Goal: Consume media (video, audio)

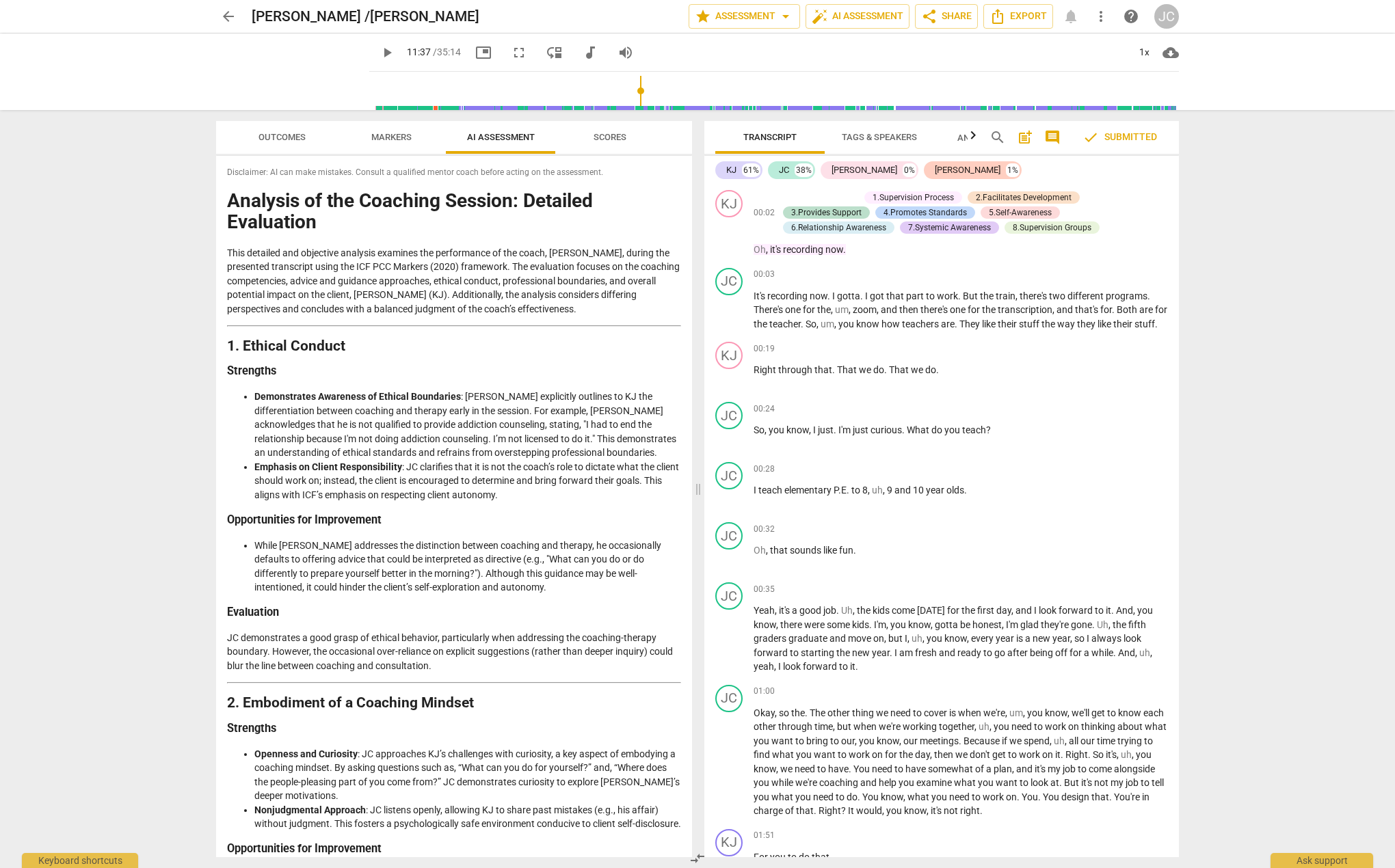
scroll to position [3438, 0]
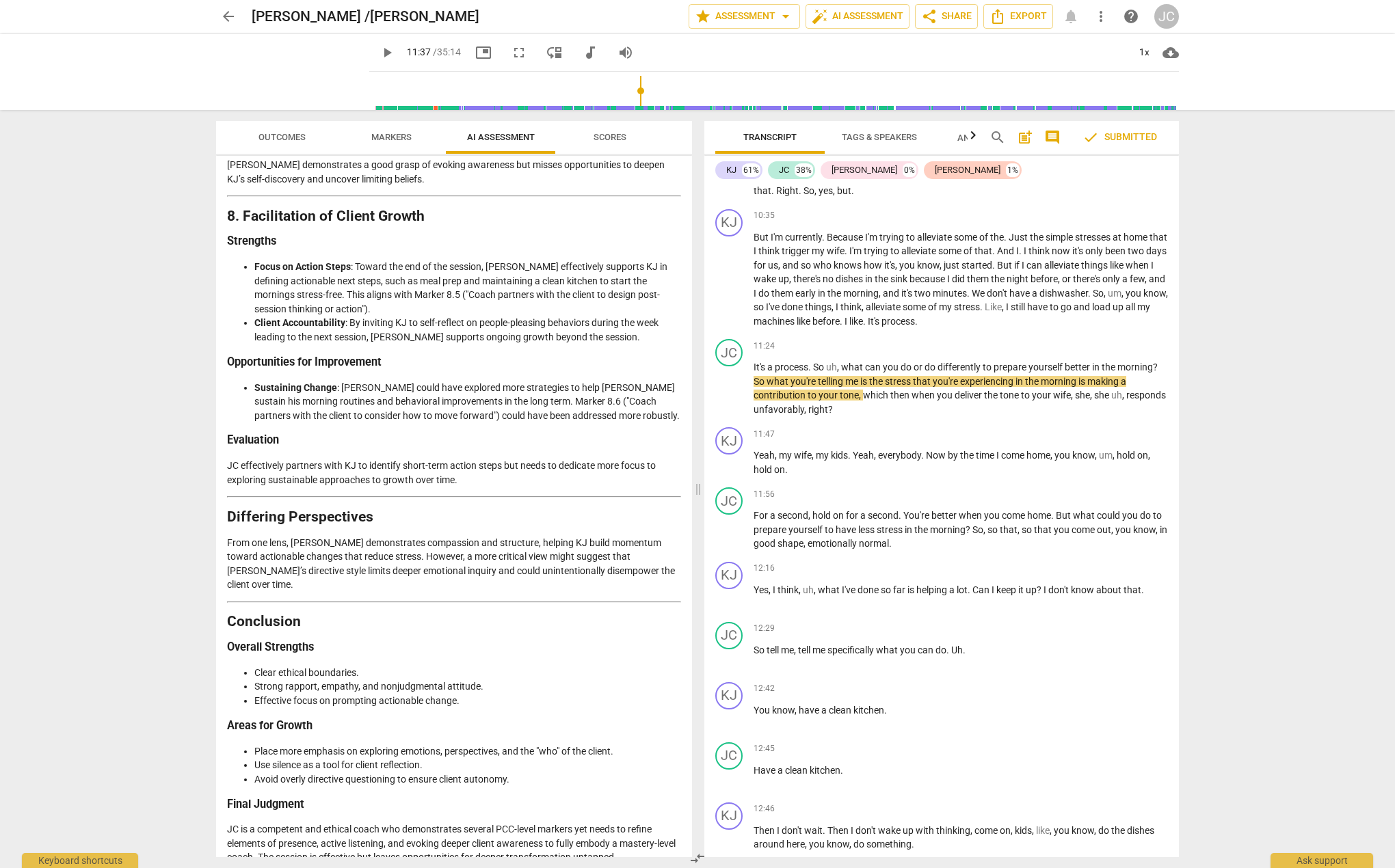
click at [379, 55] on span "play_arrow" at bounding box center [387, 53] width 17 height 17
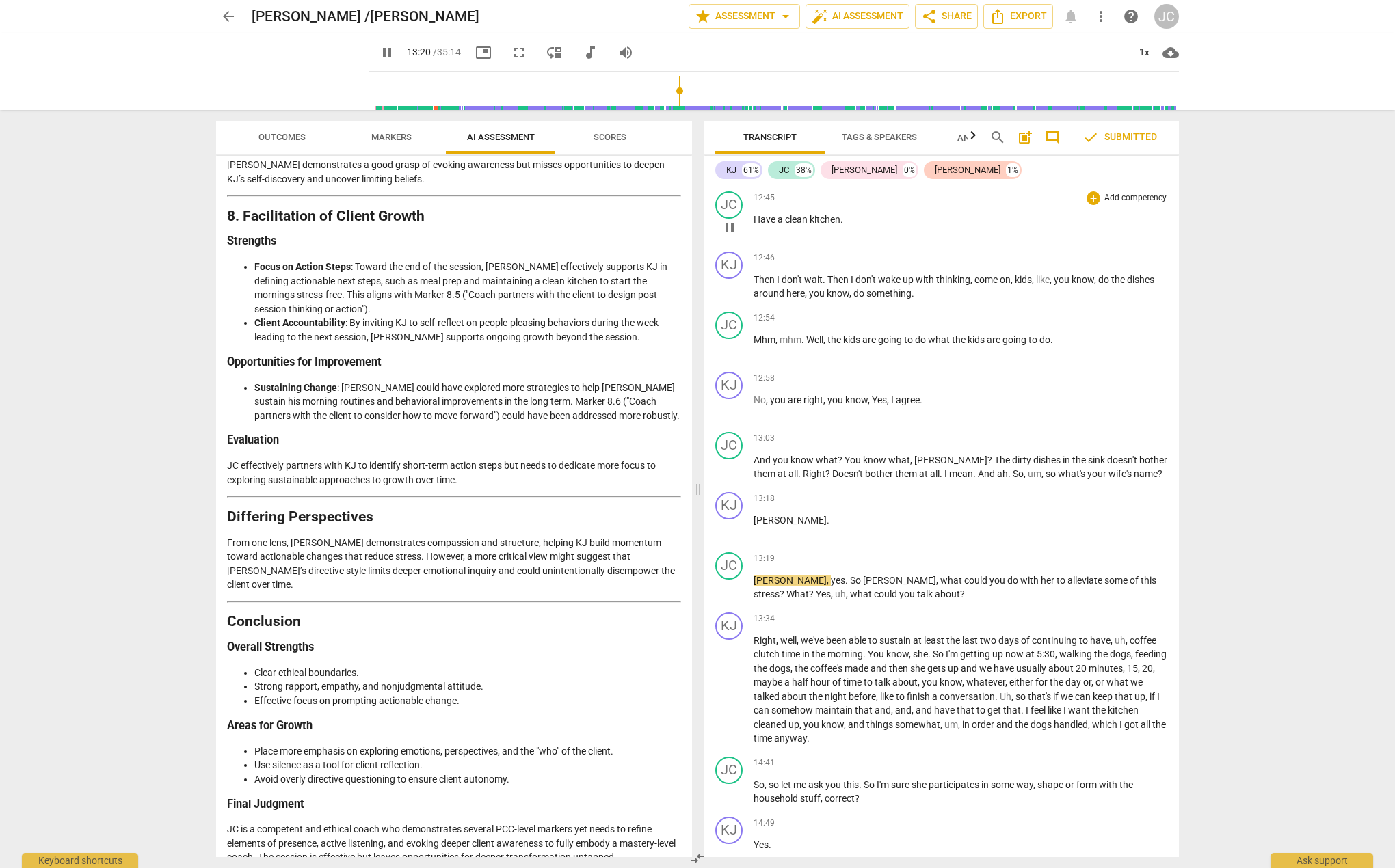
scroll to position [4053, 0]
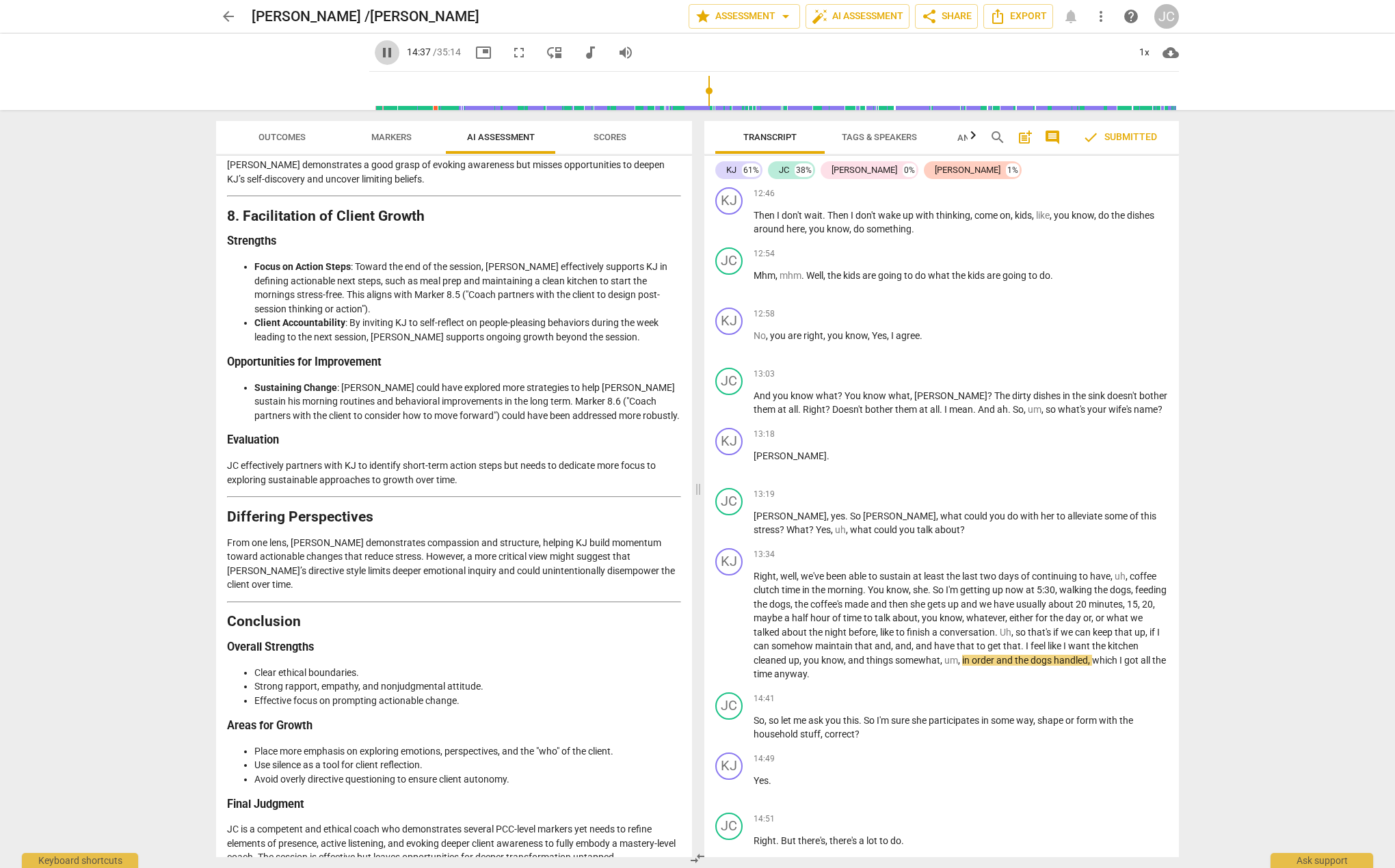
click at [379, 53] on span "pause" at bounding box center [387, 53] width 17 height 17
click at [379, 57] on span "play_arrow" at bounding box center [387, 53] width 17 height 17
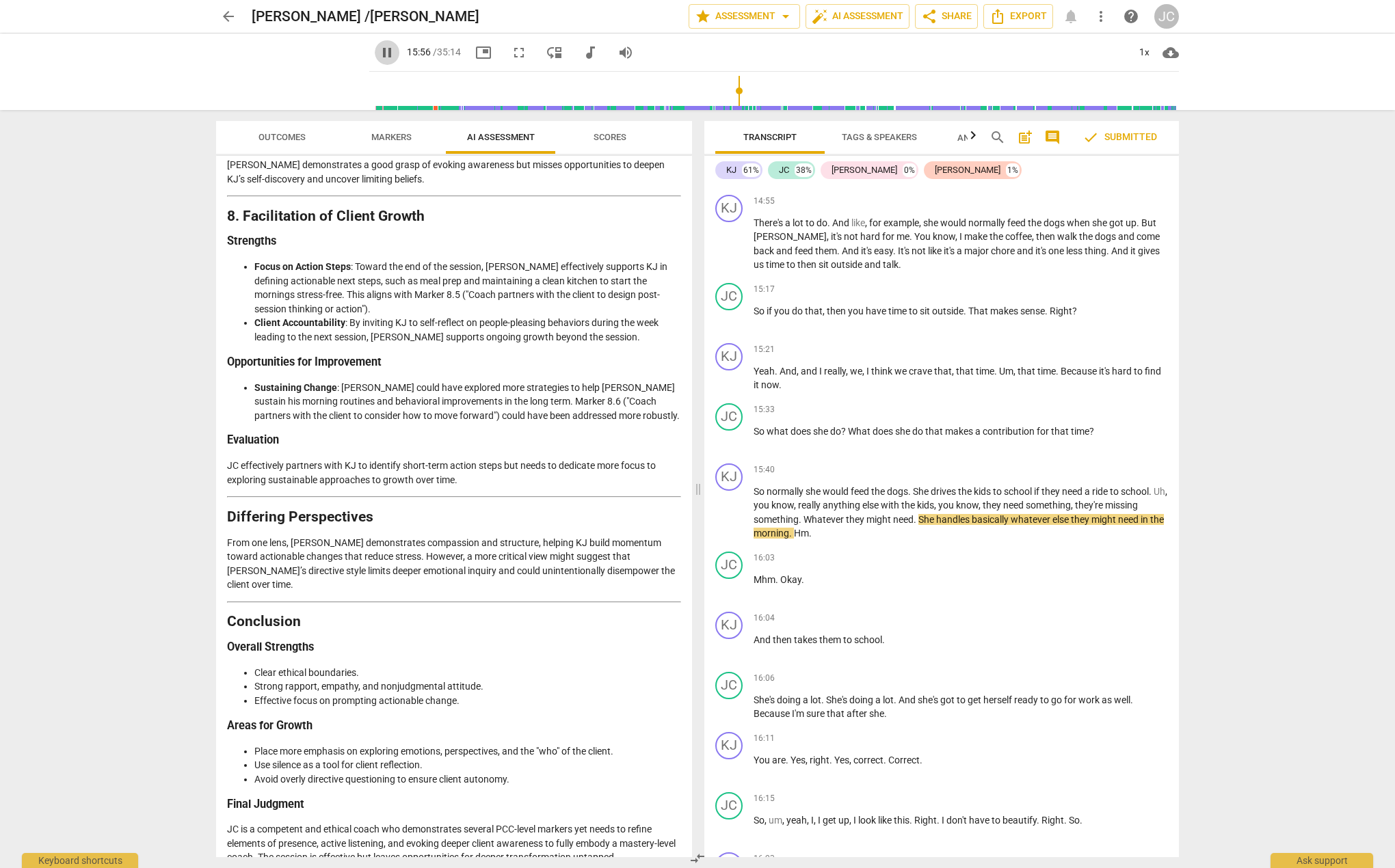
click at [379, 54] on span "pause" at bounding box center [387, 53] width 17 height 17
click at [379, 53] on span "play_arrow" at bounding box center [387, 53] width 17 height 17
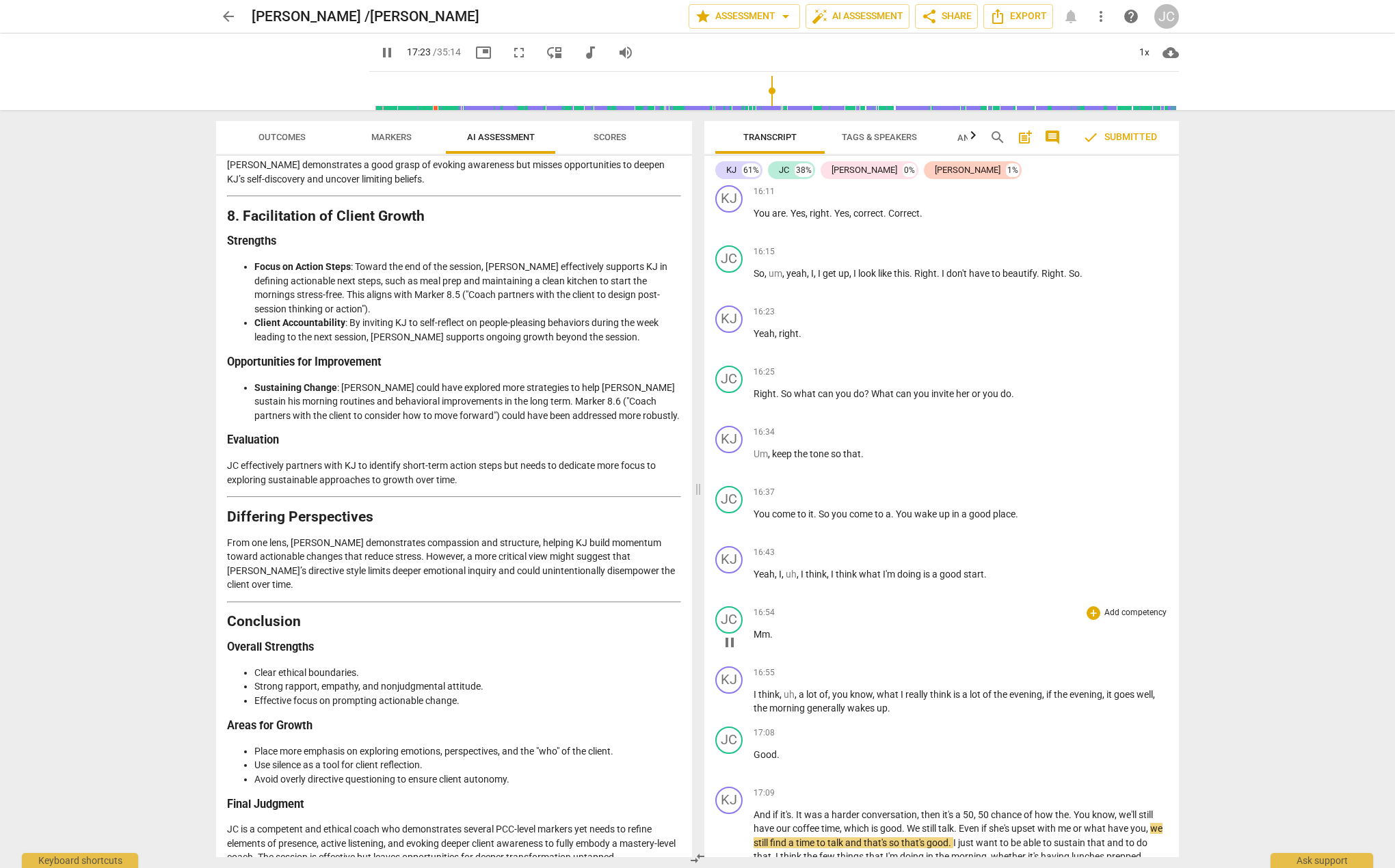
scroll to position [5959, 0]
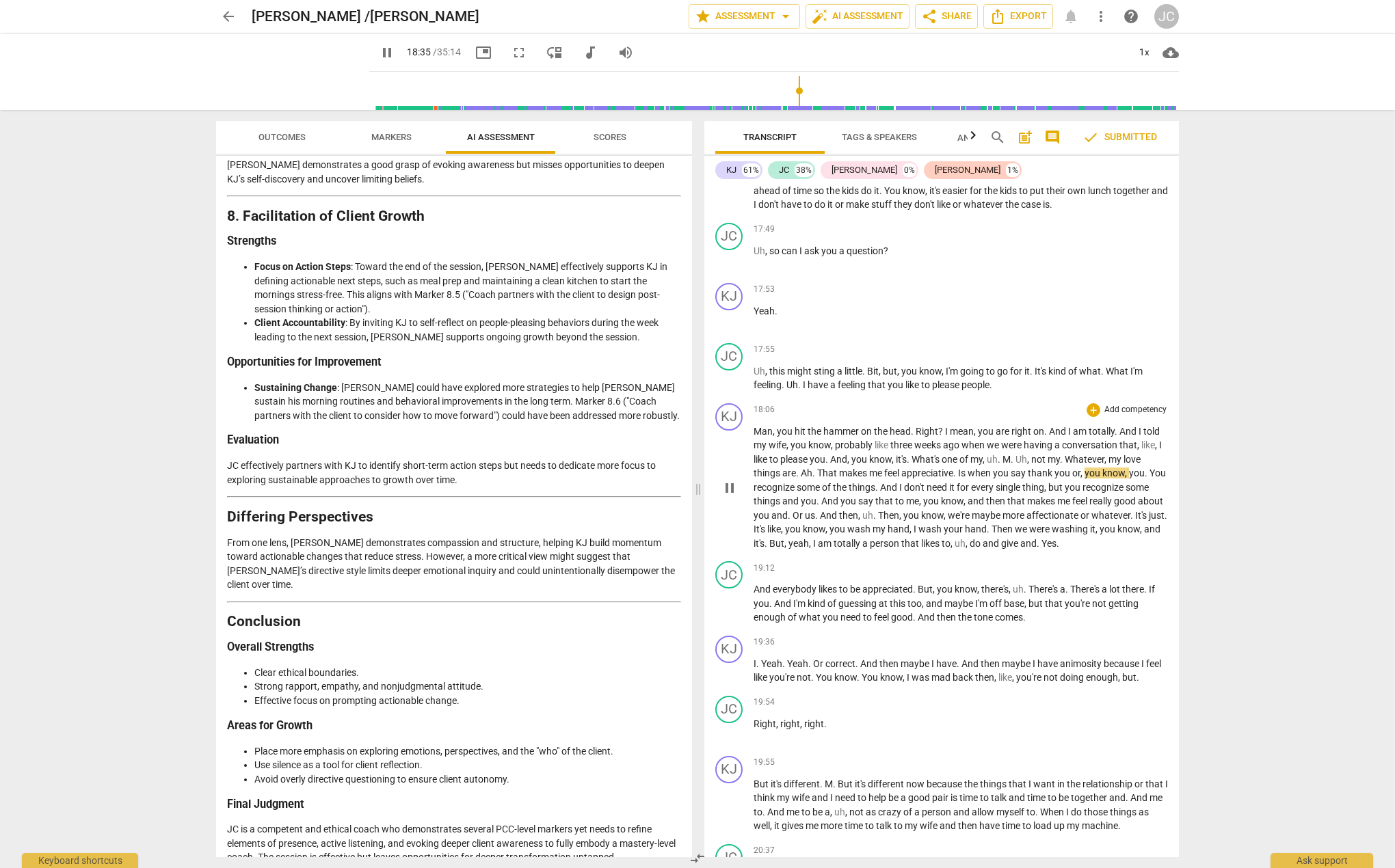
click at [726, 496] on span "pause" at bounding box center [729, 489] width 17 height 17
click at [725, 496] on span "play_arrow" at bounding box center [729, 489] width 17 height 17
click at [727, 496] on span "pause" at bounding box center [729, 489] width 17 height 17
click at [727, 496] on span "play_arrow" at bounding box center [729, 489] width 17 height 17
click at [753, 669] on span "I" at bounding box center [754, 664] width 3 height 11
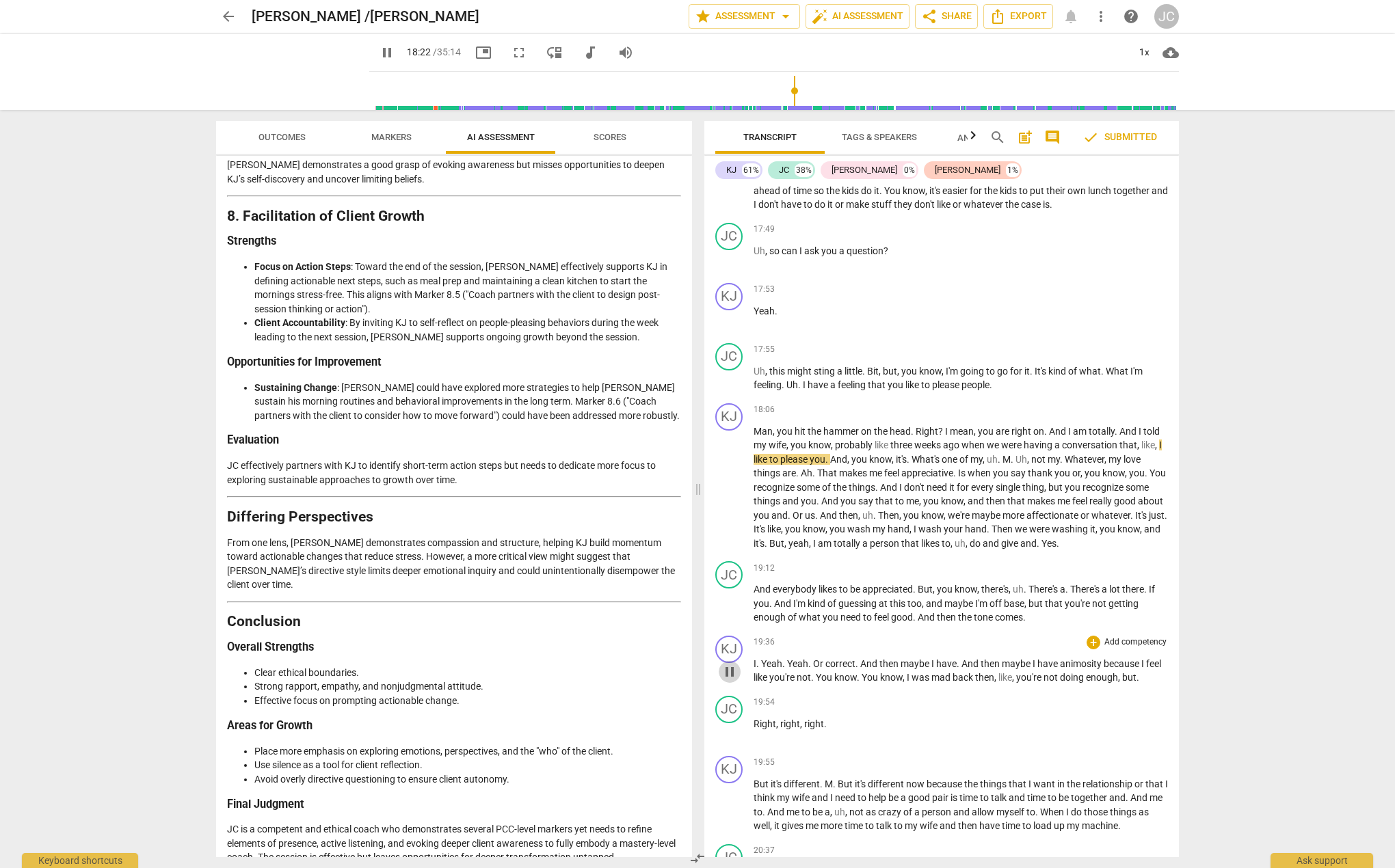
click at [729, 680] on span "pause" at bounding box center [729, 672] width 17 height 17
click at [753, 669] on span "I" at bounding box center [754, 664] width 3 height 11
click at [731, 680] on span "play_arrow" at bounding box center [729, 672] width 17 height 17
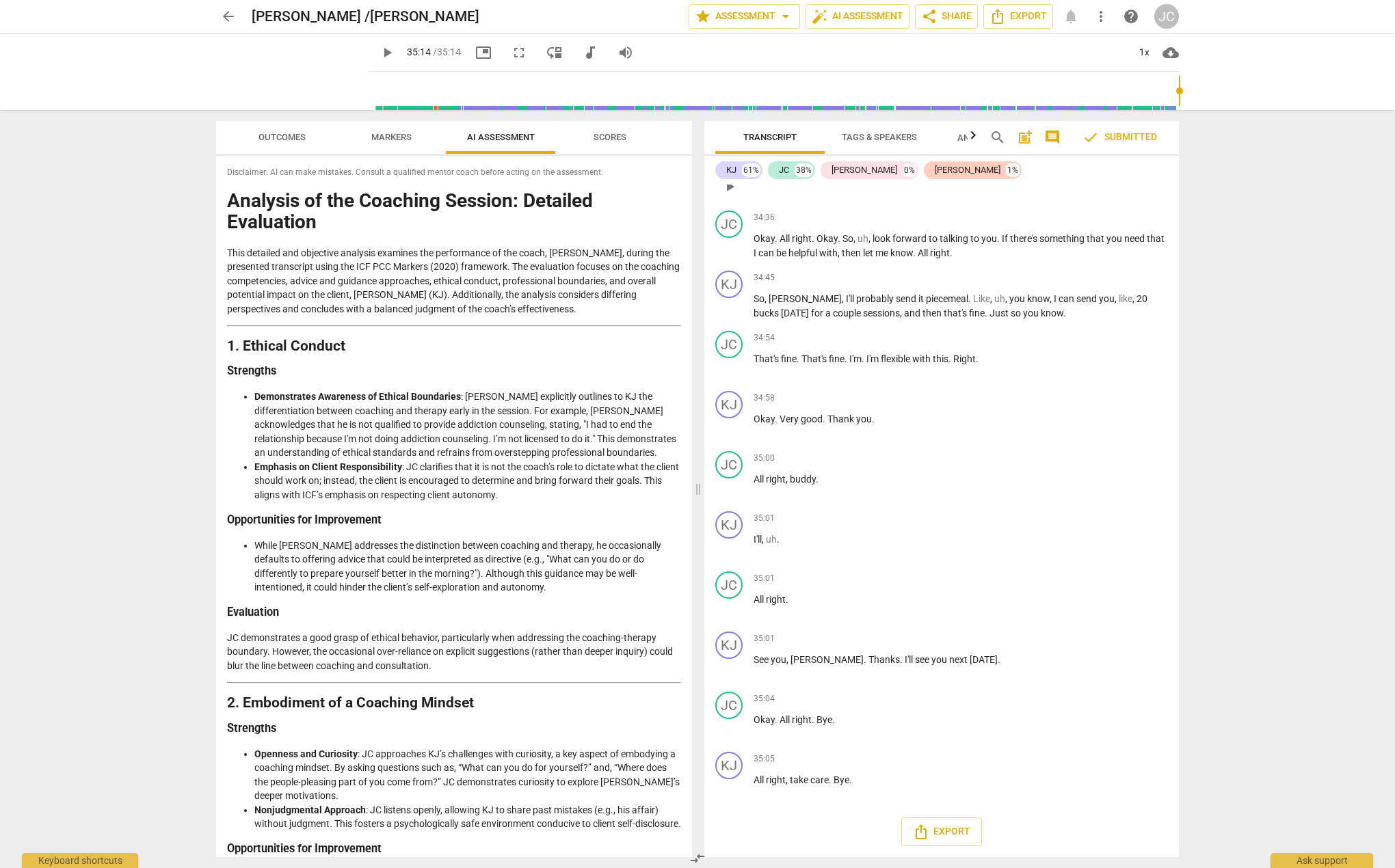
scroll to position [10638, 0]
click at [391, 137] on span "Markers" at bounding box center [391, 136] width 40 height 10
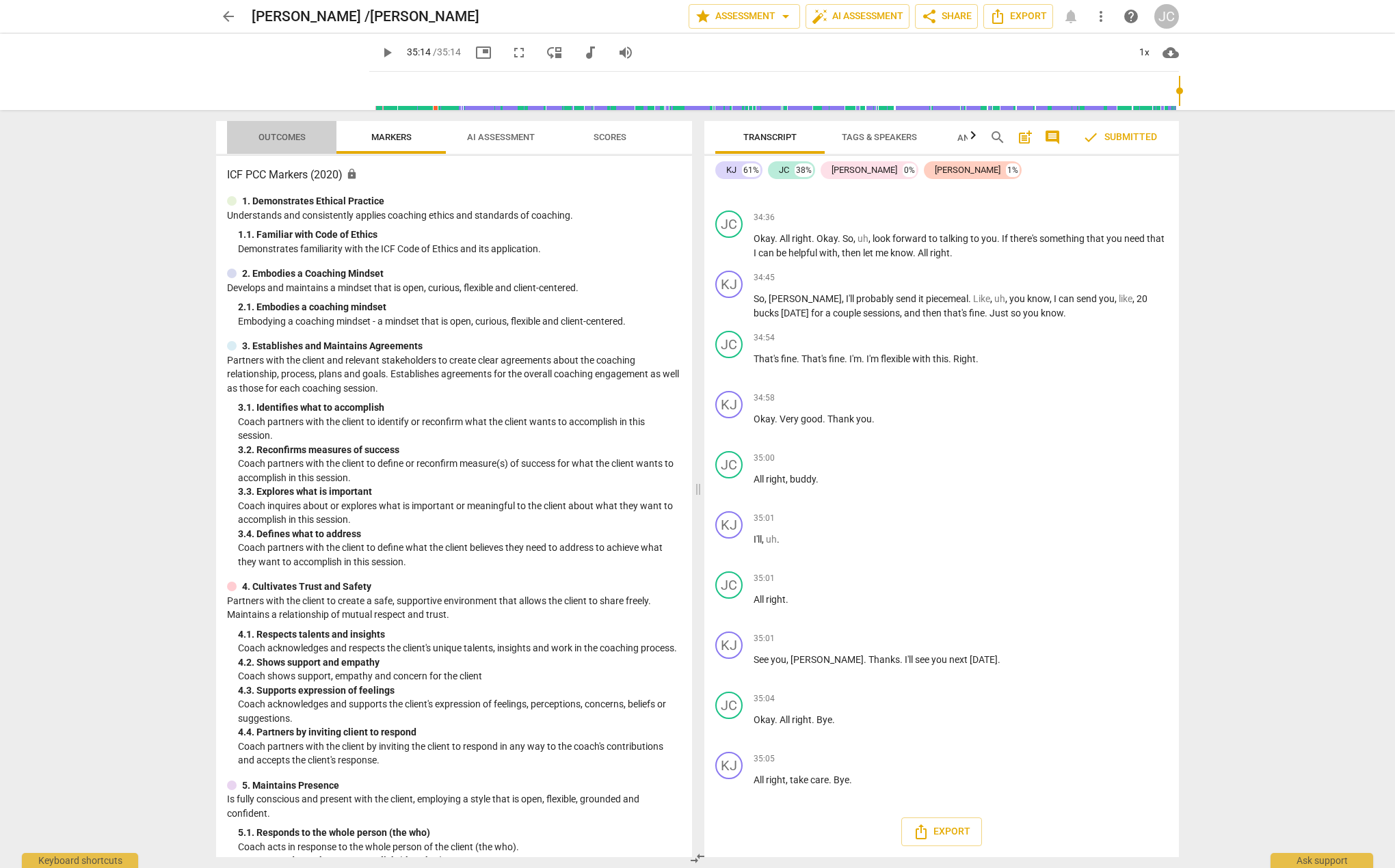
click at [282, 141] on span "Outcomes" at bounding box center [282, 136] width 48 height 10
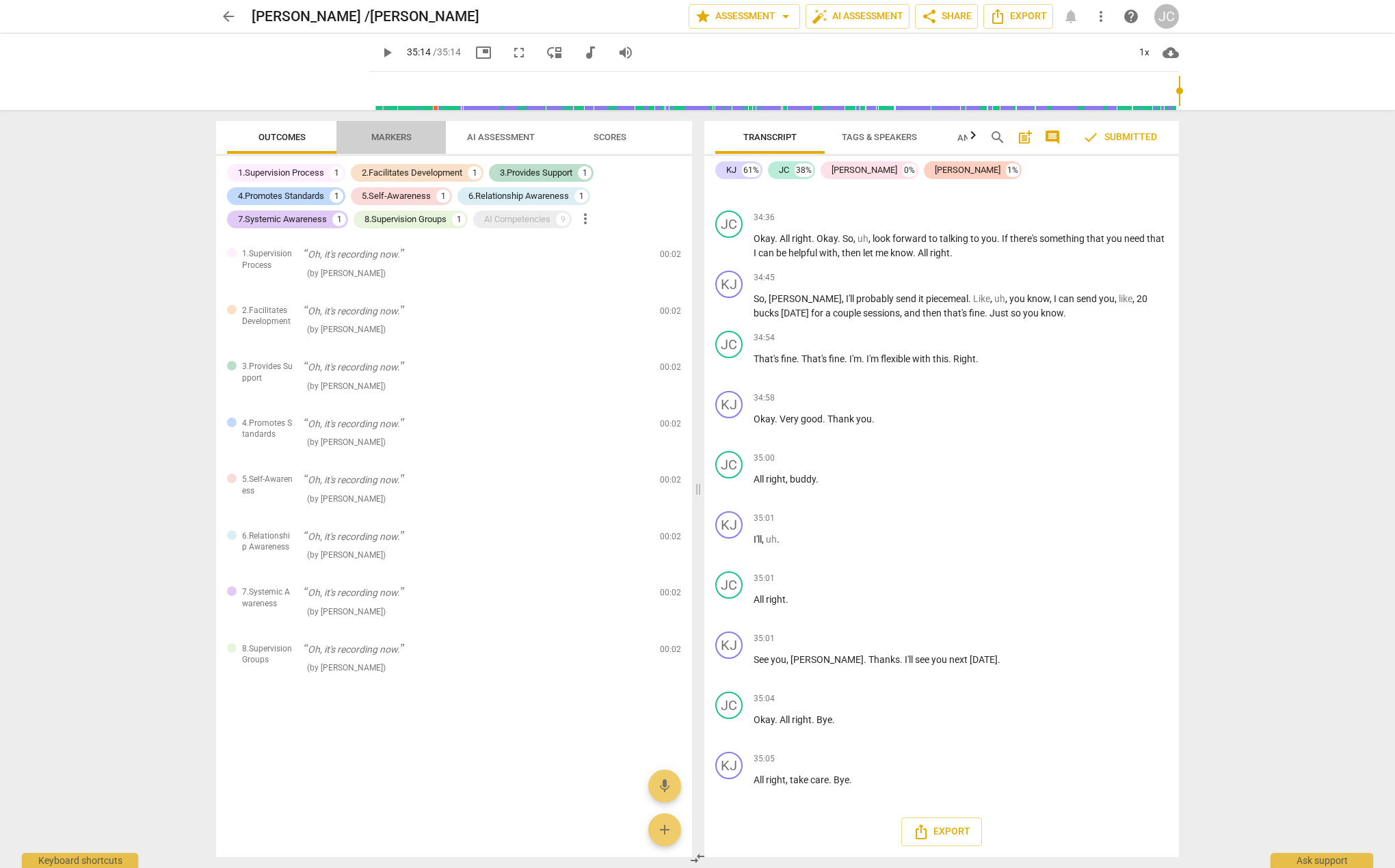
click at [374, 142] on span "Markers" at bounding box center [391, 136] width 40 height 10
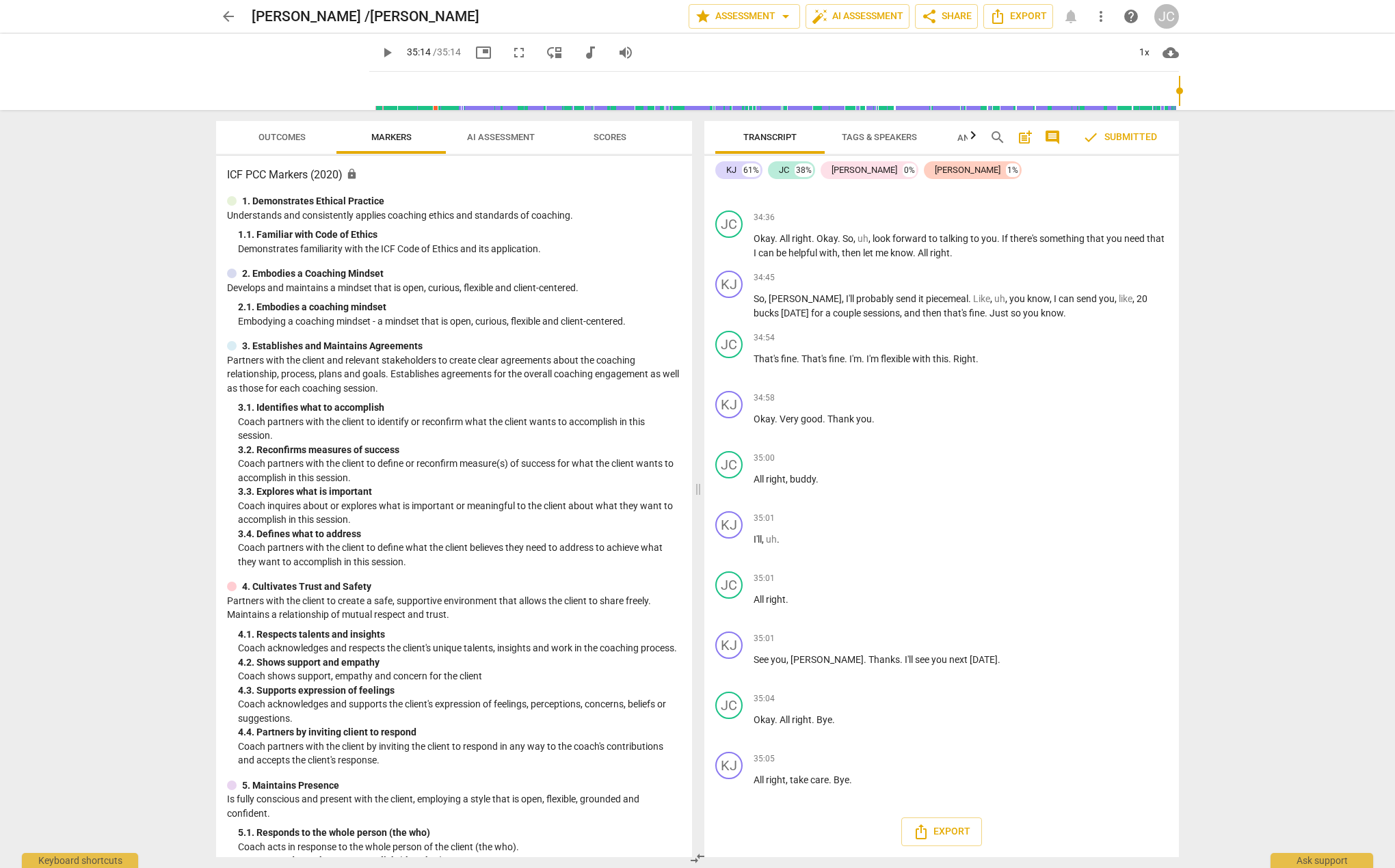
click at [486, 142] on span "AI Assessment" at bounding box center [501, 136] width 68 height 10
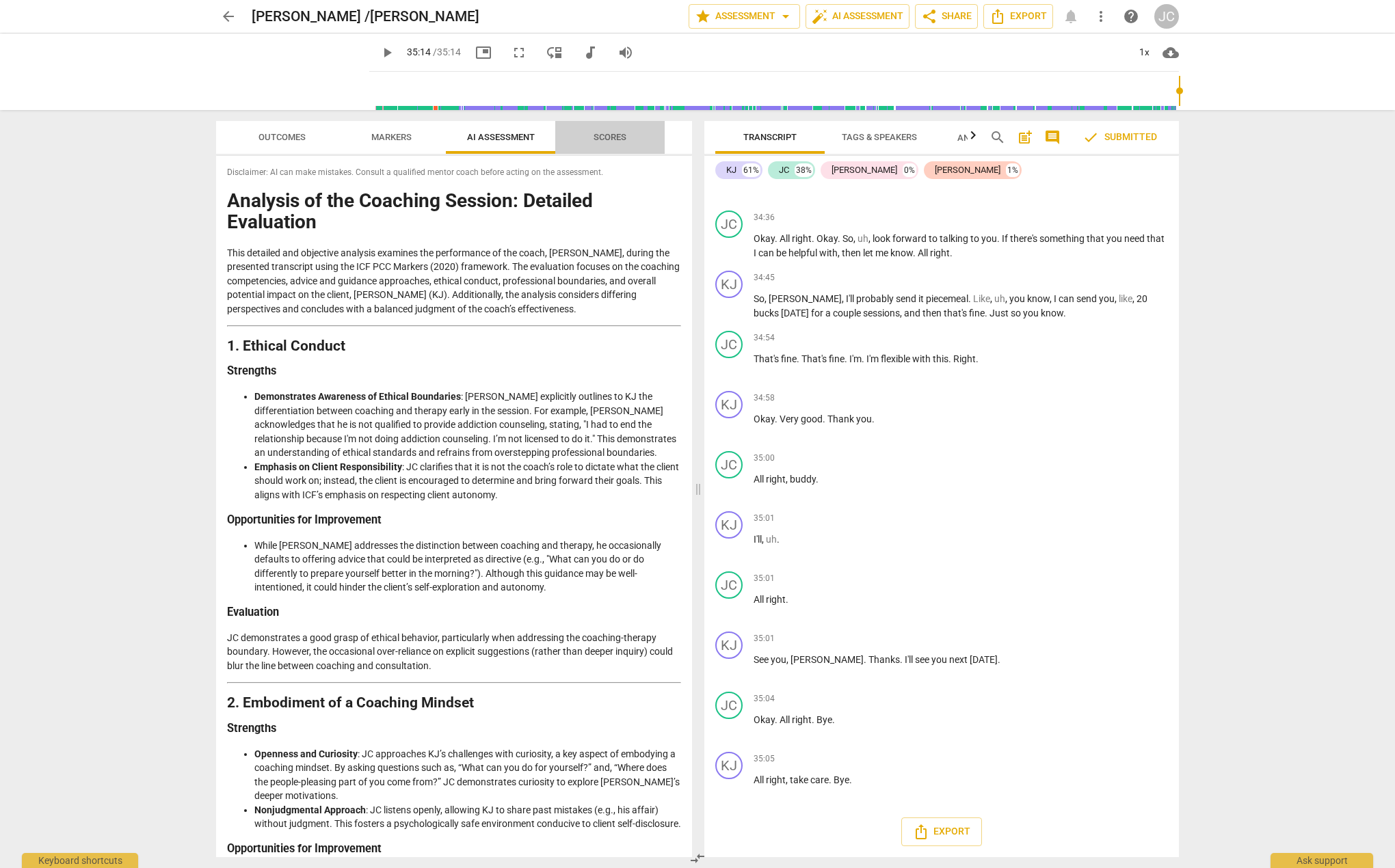
click at [612, 139] on span "Scores" at bounding box center [609, 136] width 33 height 10
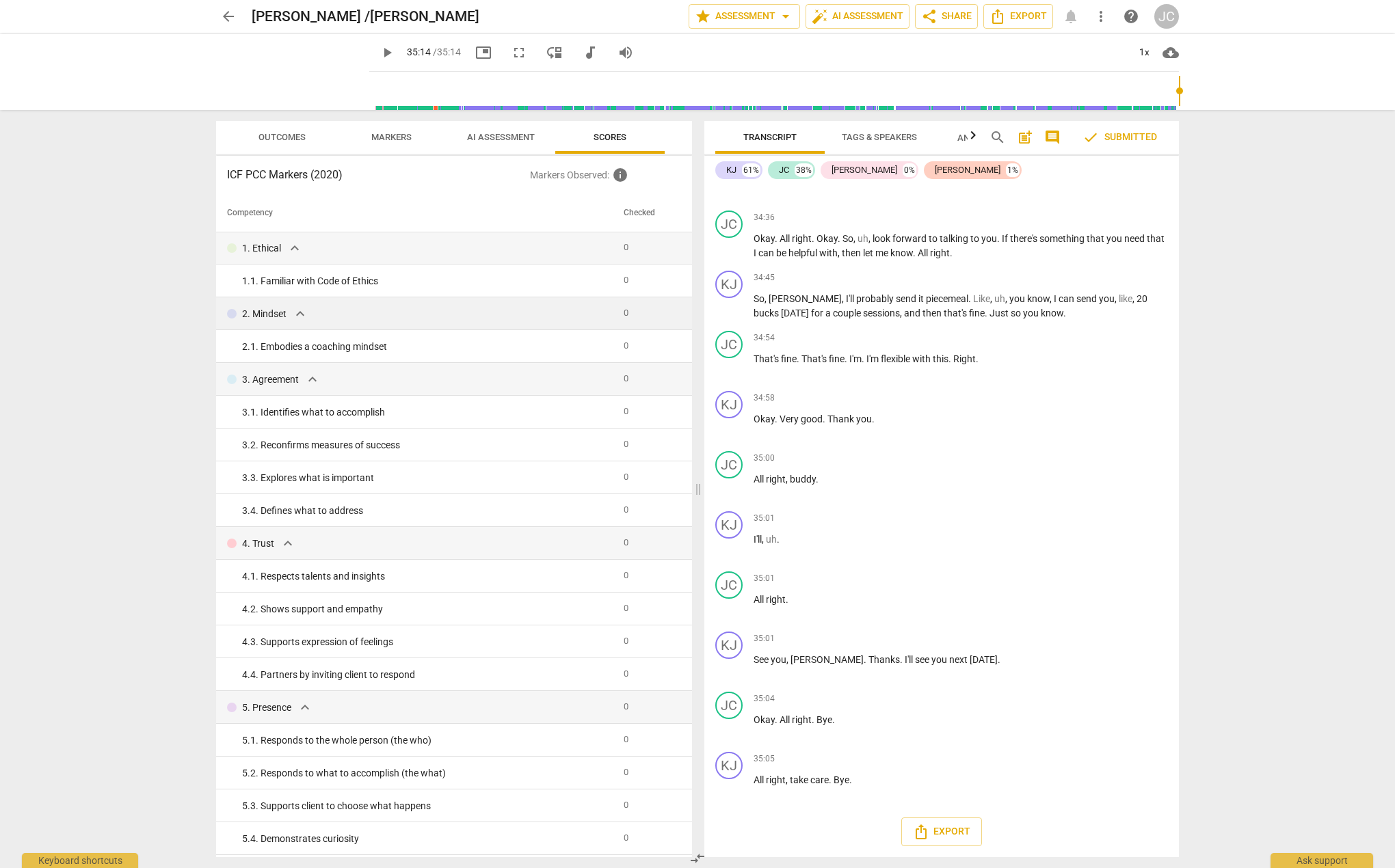
scroll to position [0, 0]
click at [494, 134] on span "AI Assessment" at bounding box center [501, 136] width 68 height 10
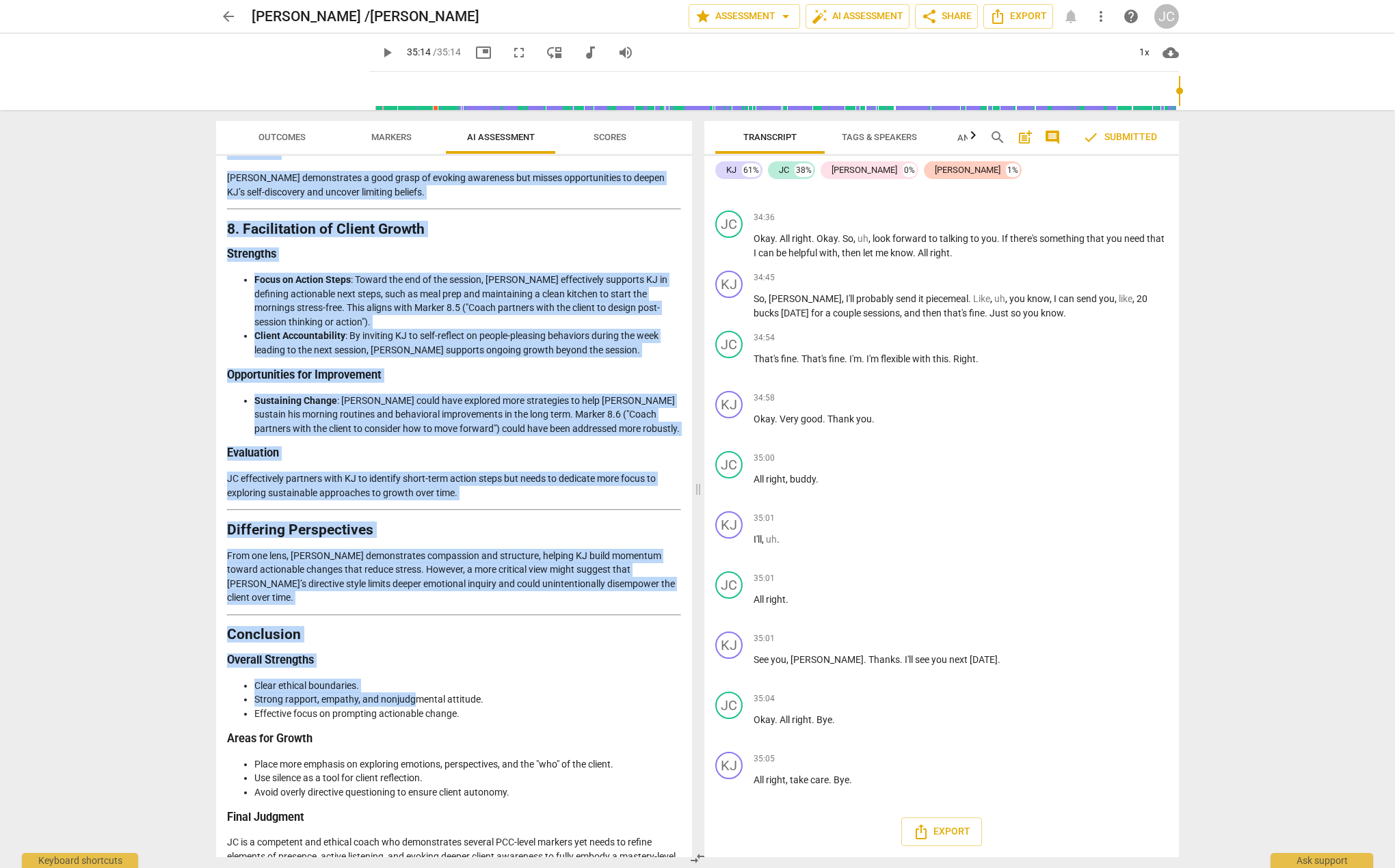
scroll to position [2474, 0]
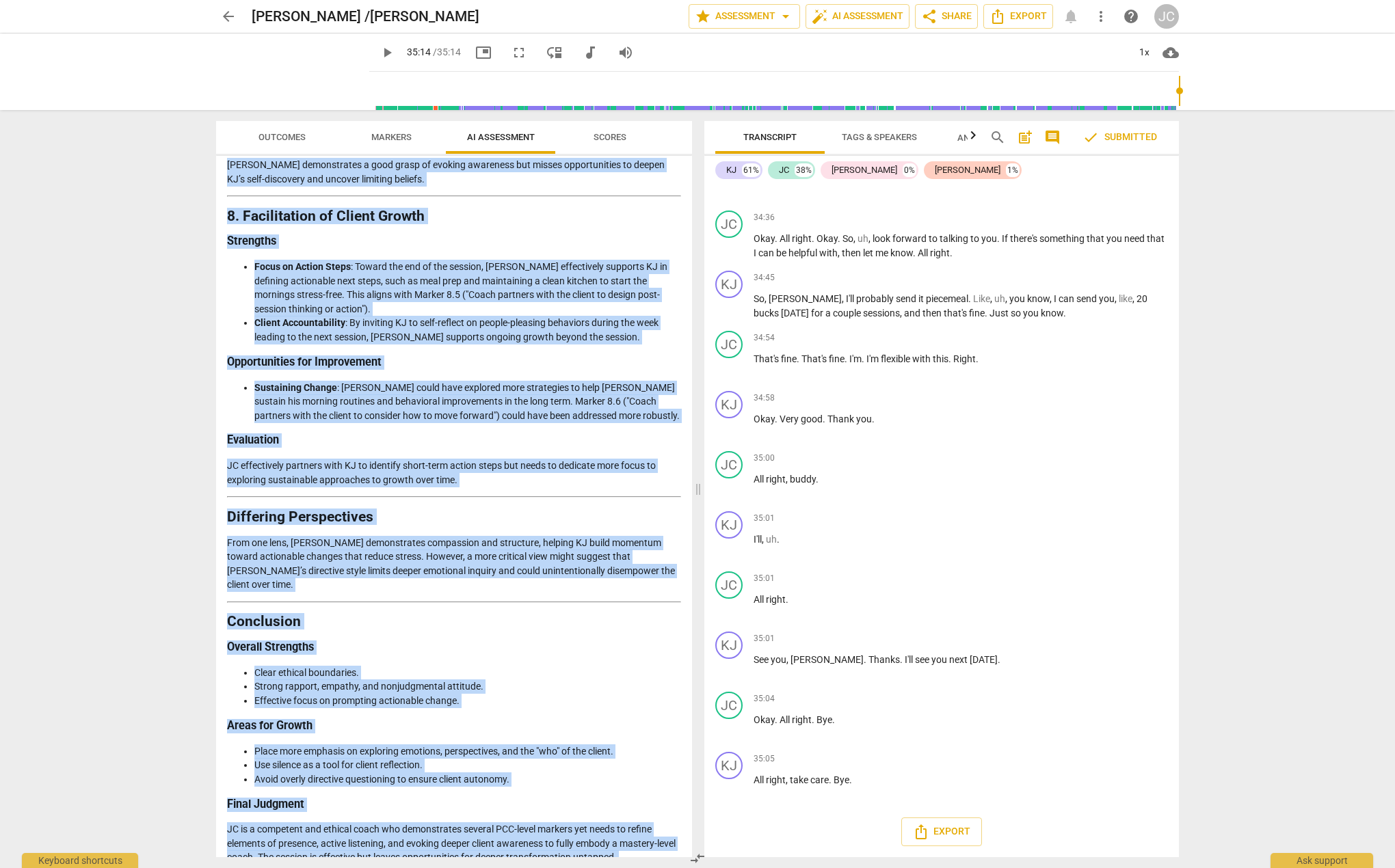
drag, startPoint x: 228, startPoint y: 200, endPoint x: 416, endPoint y: 820, distance: 647.9
copy div "Loremips do sit Ametcons Adipisc: Elitsedd Eiusmodtem Inci utlabore etd magnaal…"
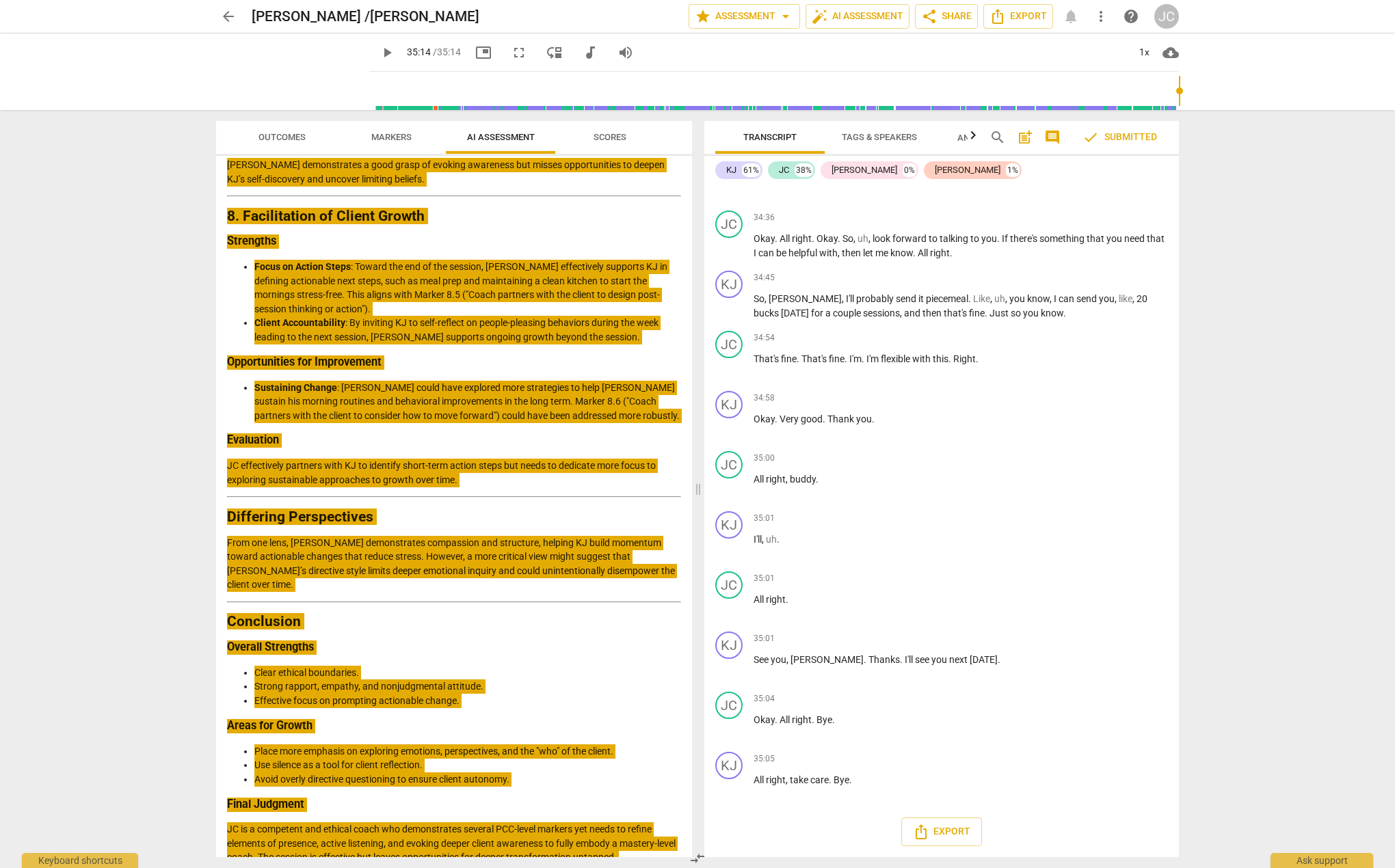
type input "2114"
